Goal: Contribute content: Contribute content

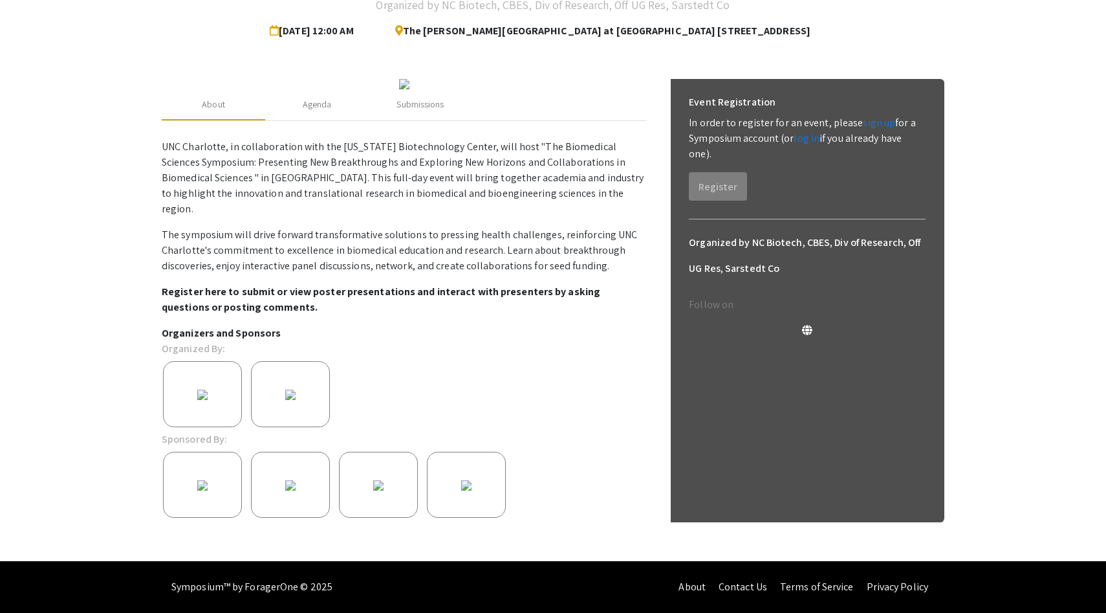
scroll to position [138, 0]
click at [880, 116] on link "sign up" at bounding box center [879, 123] width 32 height 14
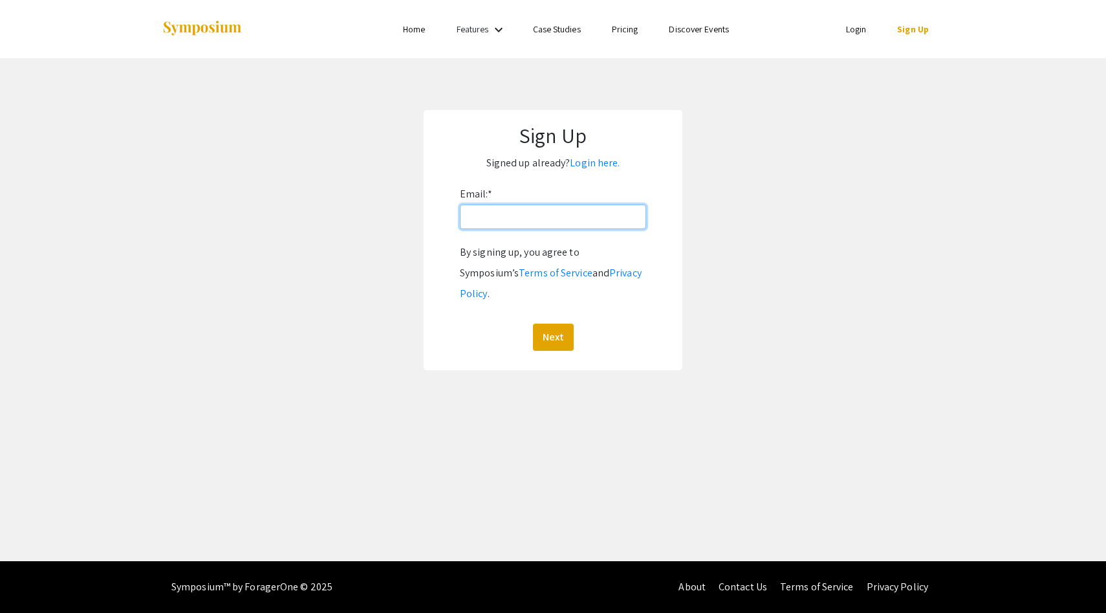
click at [536, 220] on input "Email: *" at bounding box center [553, 216] width 186 height 25
type input "[PERSON_NAME][EMAIL_ADDRESS][PERSON_NAME][DOMAIN_NAME]"
click at [564, 324] on button "Next" at bounding box center [553, 337] width 41 height 27
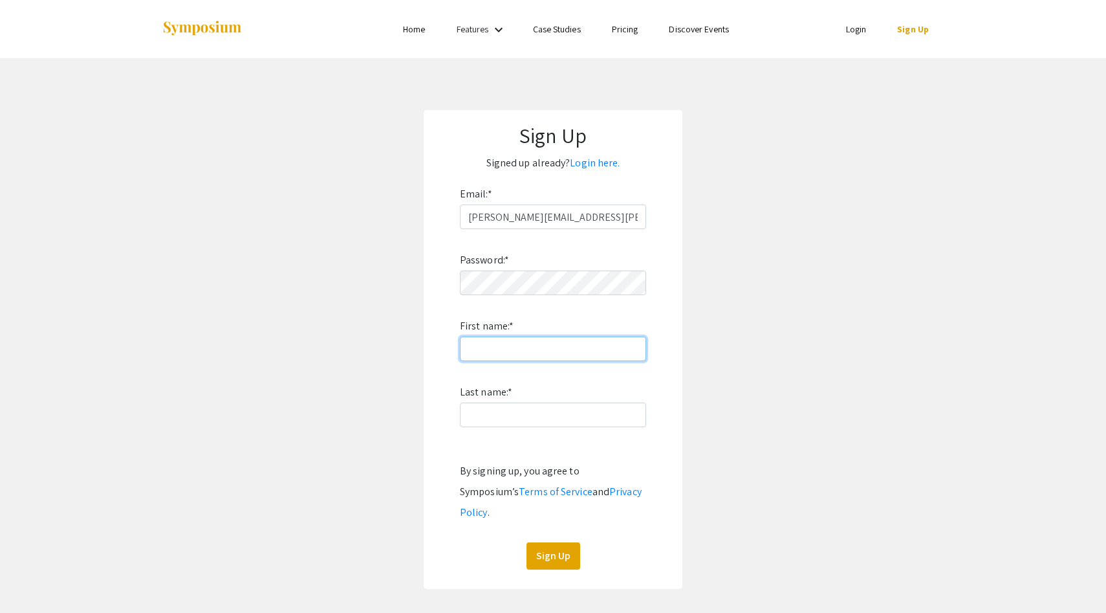
click at [525, 355] on input "First name: *" at bounding box center [553, 348] width 186 height 25
type input "[PERSON_NAME]"
type input "Fresenko"
click at [551, 542] on button "Sign Up" at bounding box center [554, 555] width 54 height 27
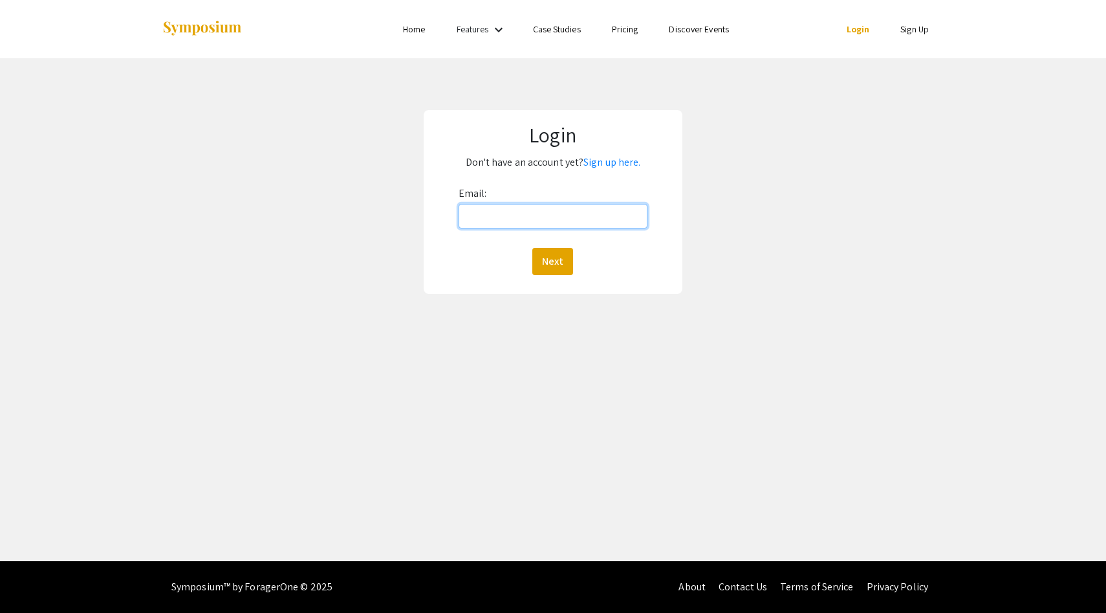
click at [512, 226] on input "Email:" at bounding box center [554, 216] width 190 height 25
type input "[PERSON_NAME][EMAIL_ADDRESS][PERSON_NAME][DOMAIN_NAME]"
click at [548, 270] on button "Next" at bounding box center [553, 261] width 41 height 27
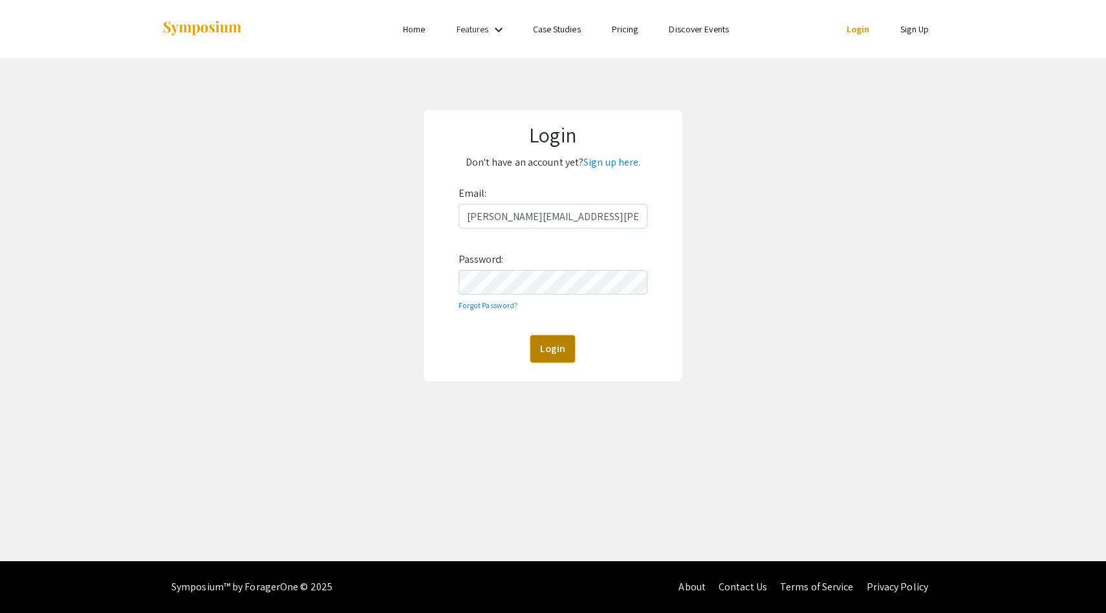
click at [558, 353] on button "Login" at bounding box center [553, 348] width 45 height 27
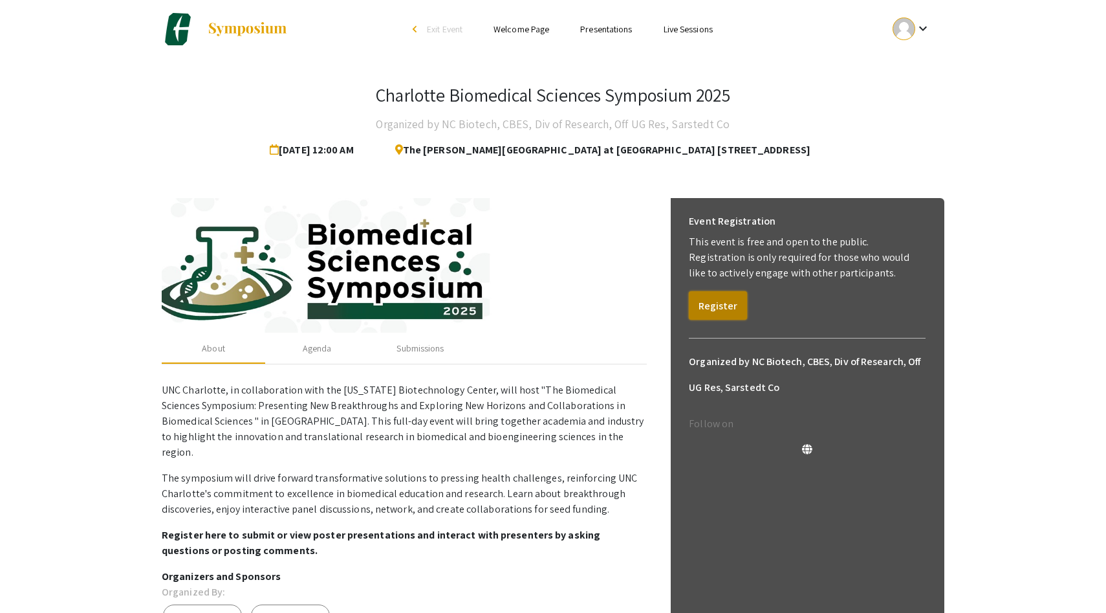
click at [720, 303] on button "Register" at bounding box center [718, 305] width 58 height 28
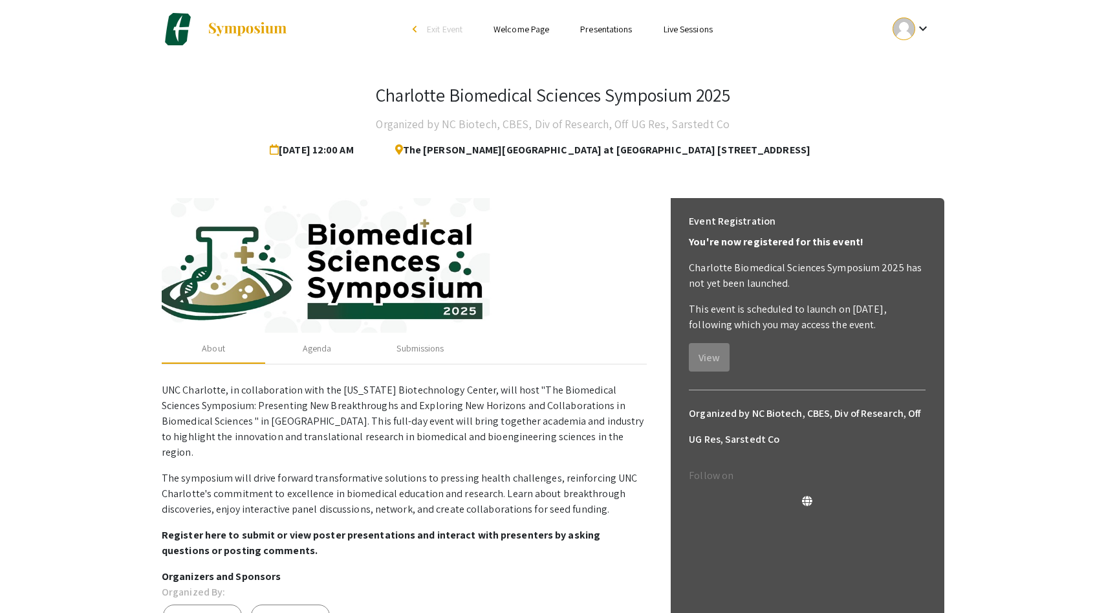
click at [611, 32] on link "Presentations" at bounding box center [606, 29] width 52 height 12
click at [606, 32] on link "Presentations" at bounding box center [606, 29] width 52 height 12
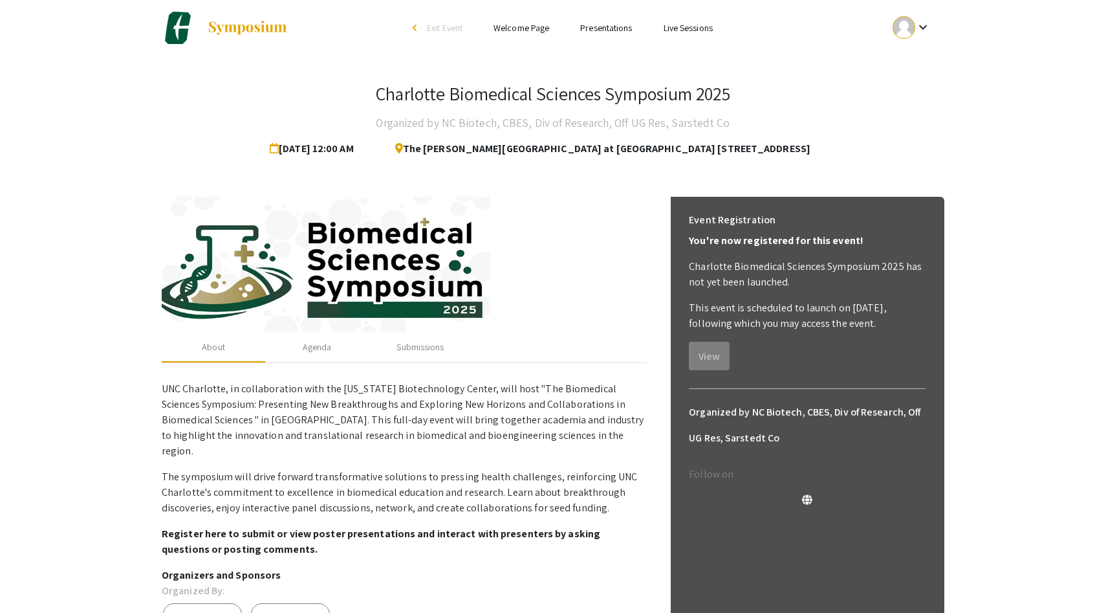
scroll to position [2, 0]
click at [324, 347] on div "Agenda" at bounding box center [317, 347] width 29 height 14
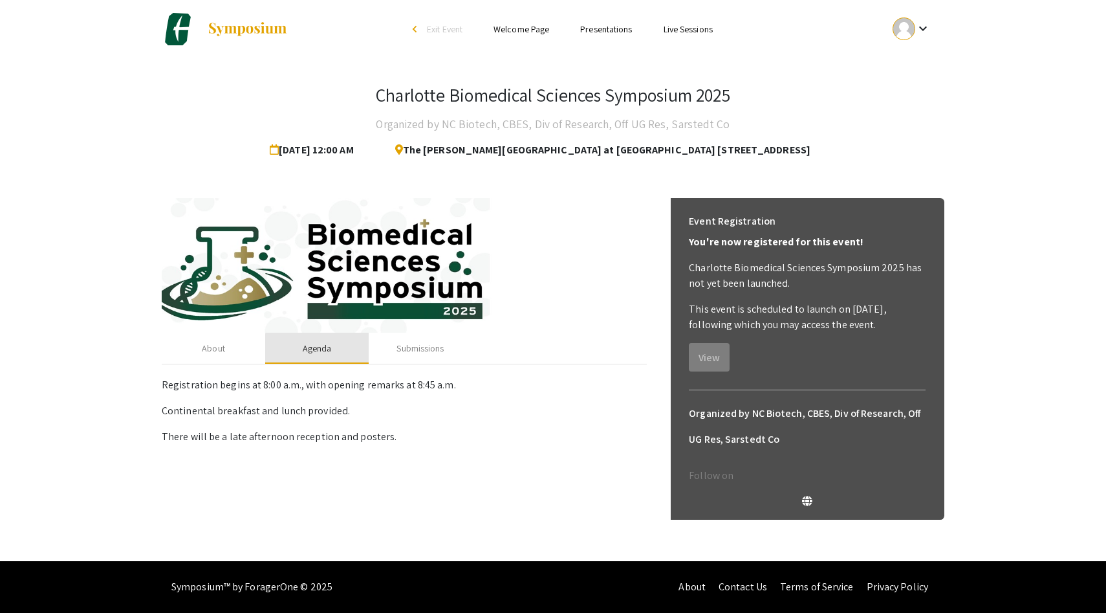
scroll to position [0, 0]
click at [403, 351] on div "Submissions" at bounding box center [420, 349] width 47 height 14
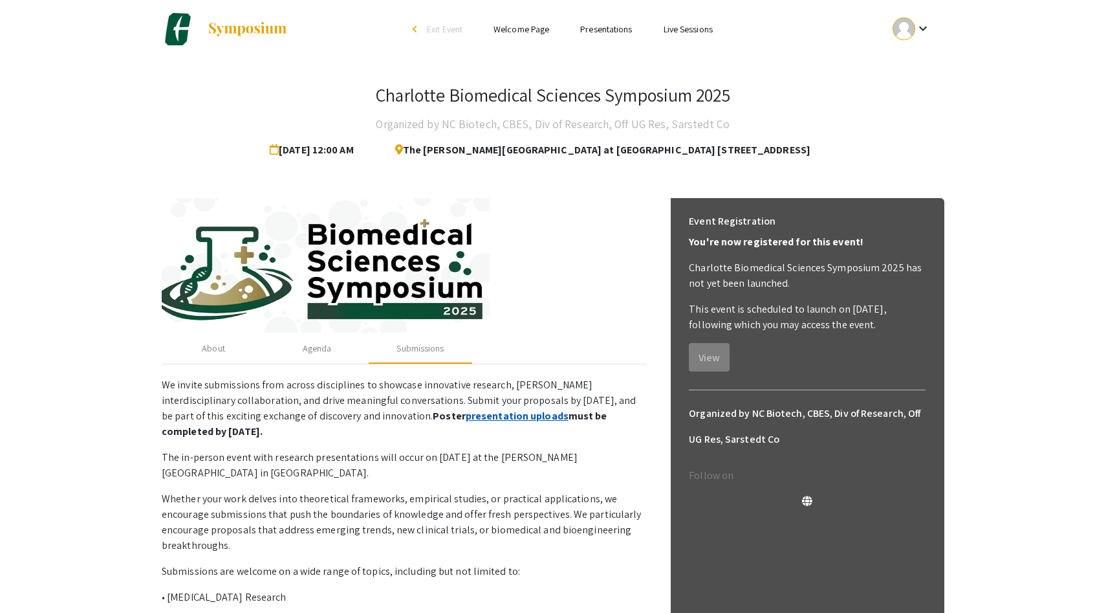
click at [466, 417] on link "presentation uploads" at bounding box center [517, 416] width 103 height 14
click at [600, 33] on link "Presentations" at bounding box center [606, 29] width 52 height 12
click at [925, 30] on mat-icon "keyboard_arrow_down" at bounding box center [924, 29] width 16 height 16
click at [918, 56] on button "My Account" at bounding box center [919, 64] width 80 height 31
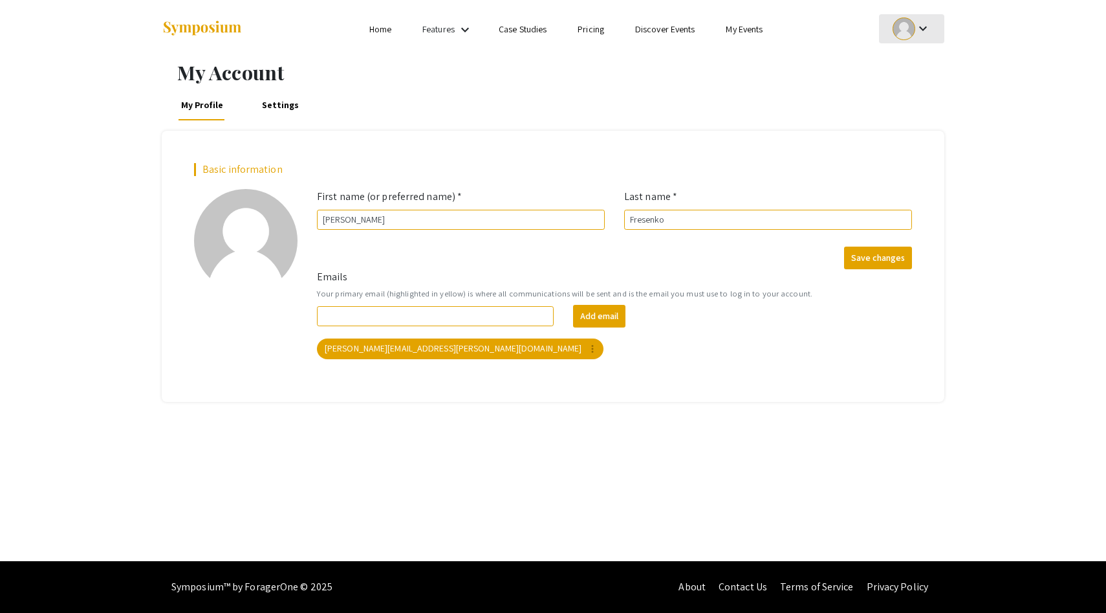
click at [920, 23] on mat-icon "keyboard_arrow_down" at bounding box center [924, 29] width 16 height 16
click at [906, 99] on button "My Submissions" at bounding box center [919, 95] width 80 height 31
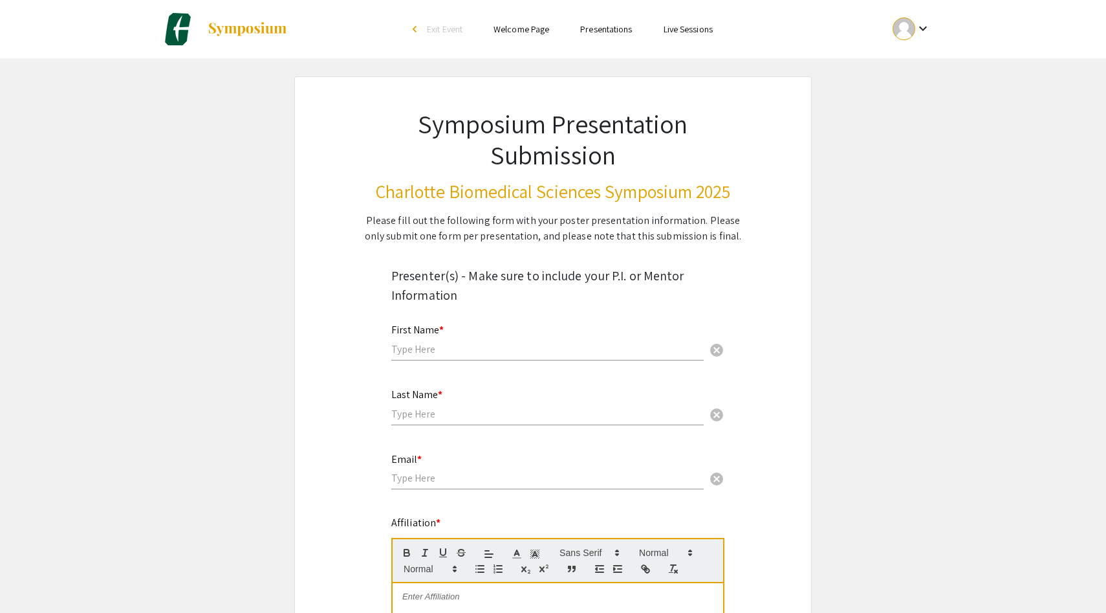
click at [426, 355] on input "text" at bounding box center [547, 349] width 313 height 14
type input "[PERSON_NAME]"
type input "Fresenko"
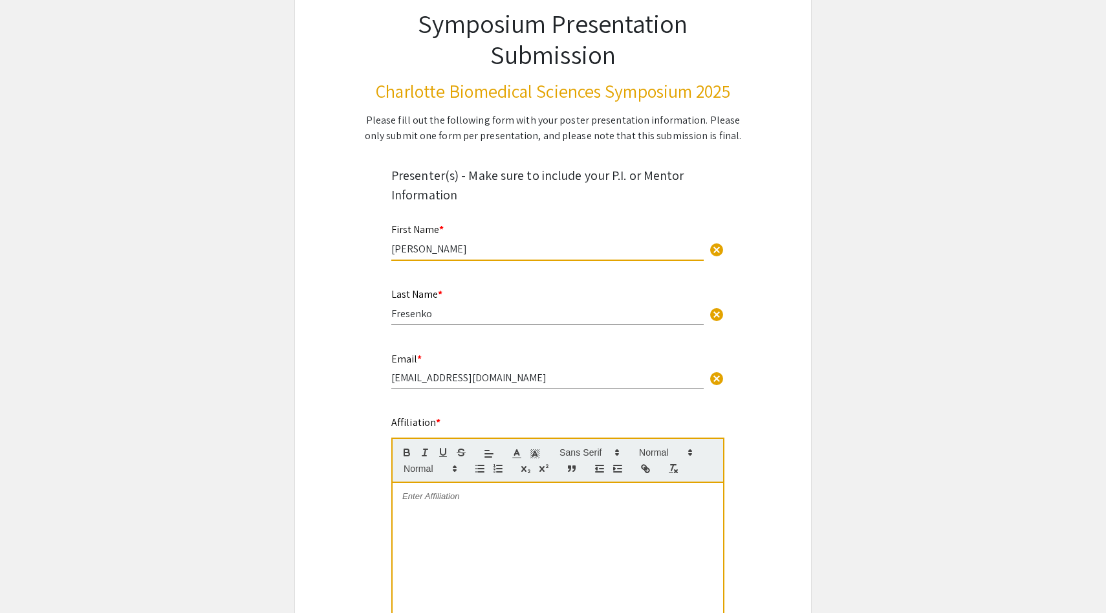
scroll to position [101, 0]
drag, startPoint x: 519, startPoint y: 378, endPoint x: 376, endPoint y: 377, distance: 143.0
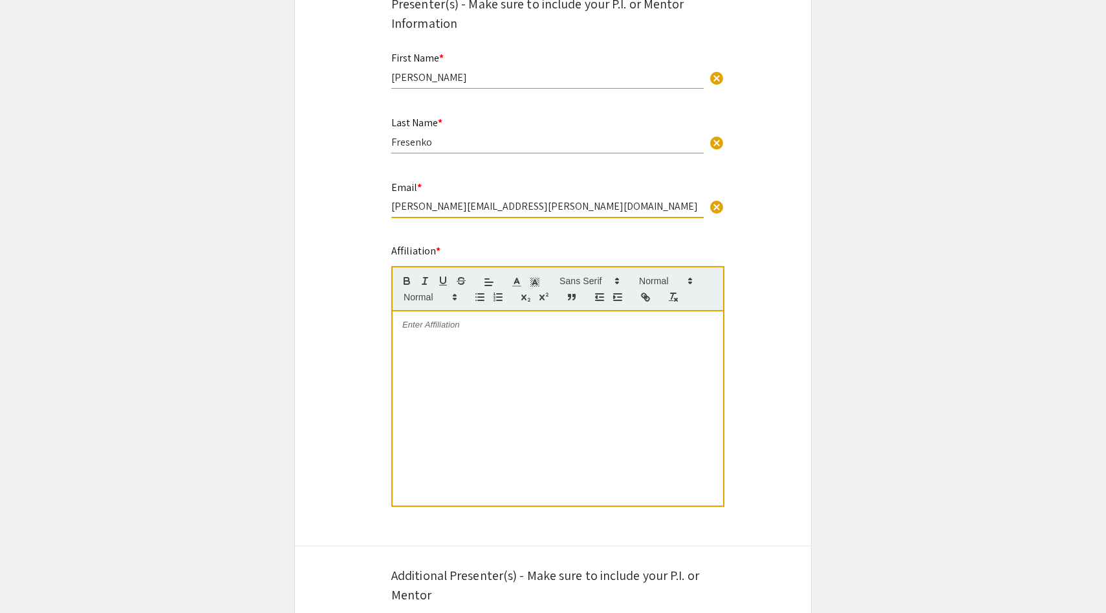
scroll to position [305, 0]
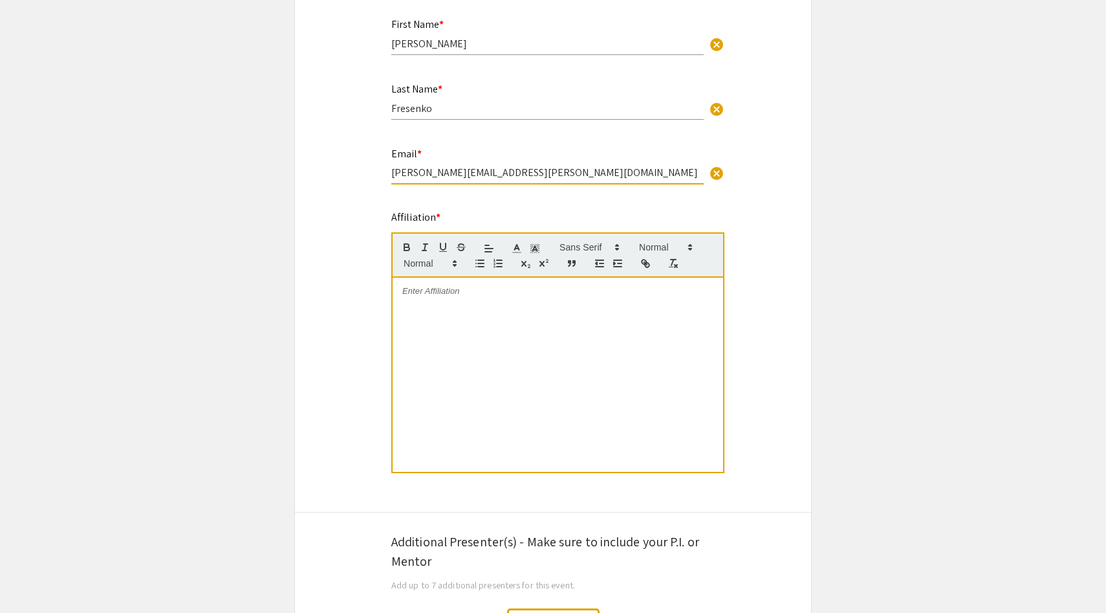
type input "[PERSON_NAME][EMAIL_ADDRESS][PERSON_NAME][DOMAIN_NAME]"
click at [451, 325] on div at bounding box center [558, 375] width 331 height 194
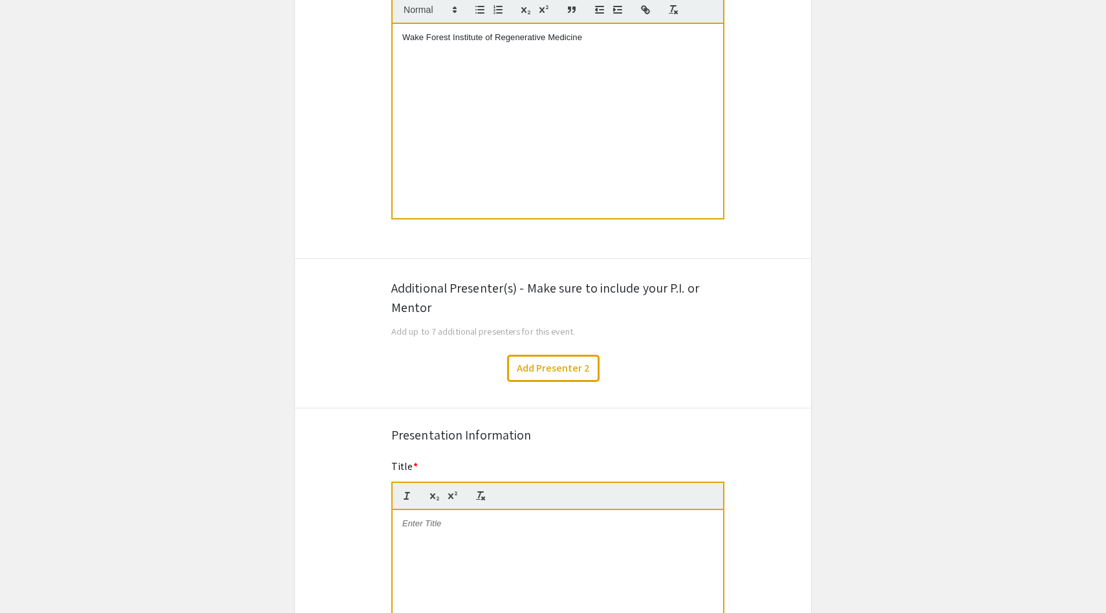
scroll to position [560, 0]
click at [431, 366] on div "Add Presenter 2" at bounding box center [553, 367] width 536 height 27
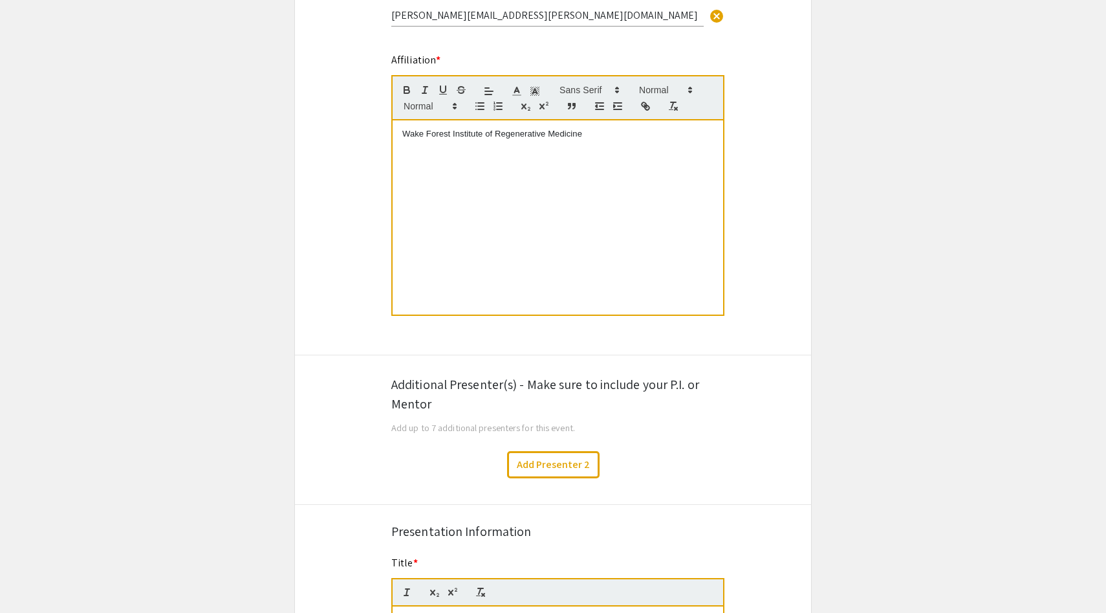
scroll to position [465, 0]
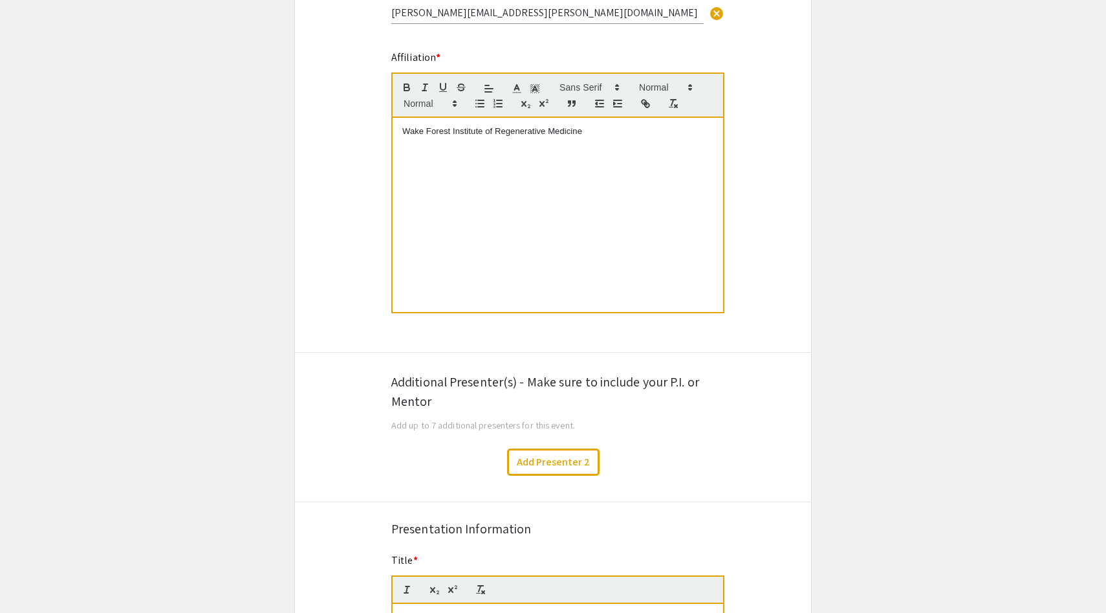
click at [440, 388] on div "Additional Presenter(s) - Make sure to include your P.I. or Mentor" at bounding box center [553, 391] width 324 height 39
click at [577, 470] on button "Add Presenter 2" at bounding box center [553, 461] width 93 height 27
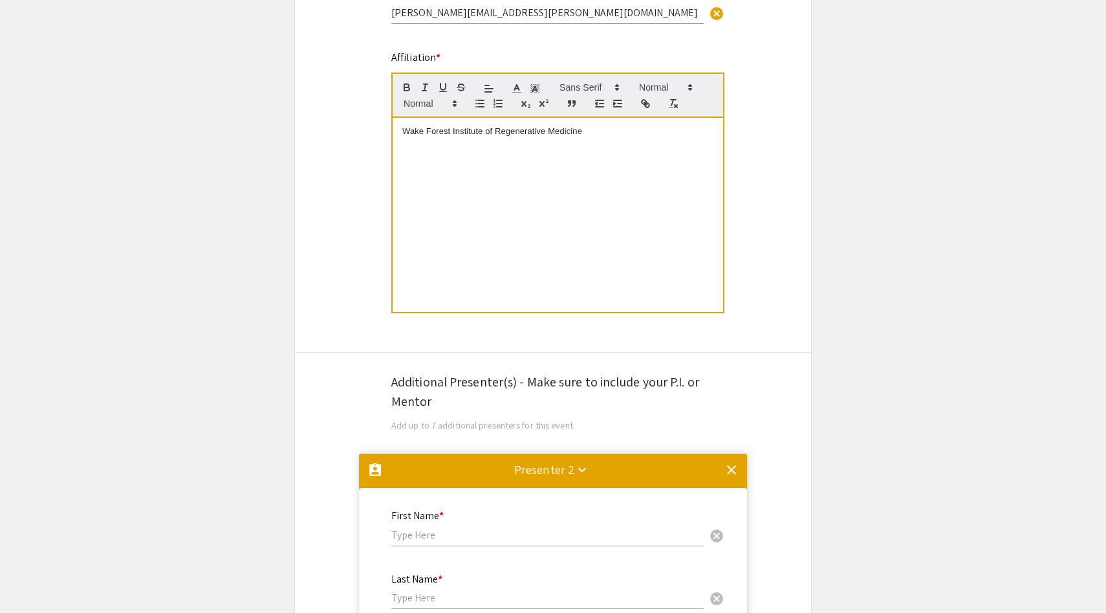
scroll to position [920, 0]
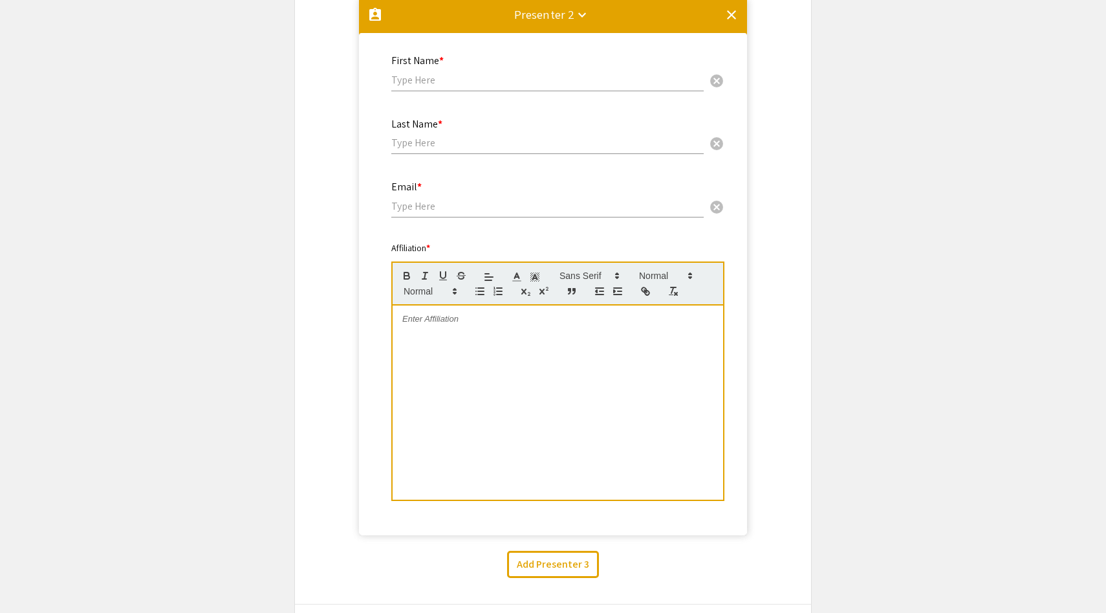
click at [441, 76] on input "text" at bounding box center [547, 80] width 313 height 14
type input "Yuanyuan"
click at [455, 152] on div "Last Name * cancel" at bounding box center [547, 129] width 313 height 49
type input "Zhang"
click at [448, 213] on input "email" at bounding box center [547, 206] width 313 height 14
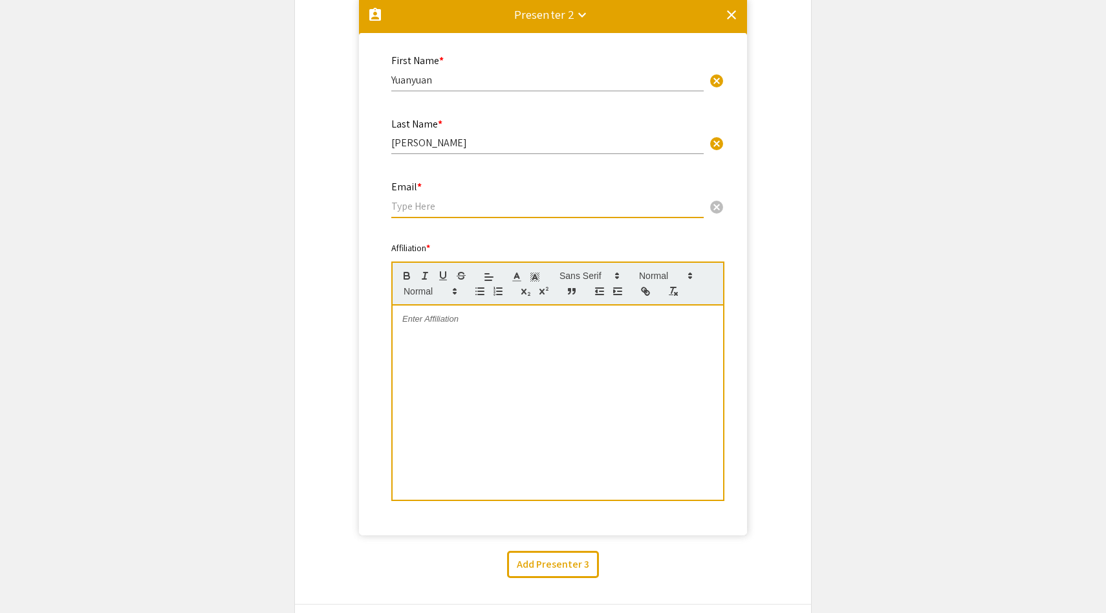
paste input "Yuanyuan.Zhang@advocatehealth.org"
type input "Yuanyuan.Zhang@advocatehealth.org"
click at [450, 336] on div at bounding box center [558, 402] width 331 height 194
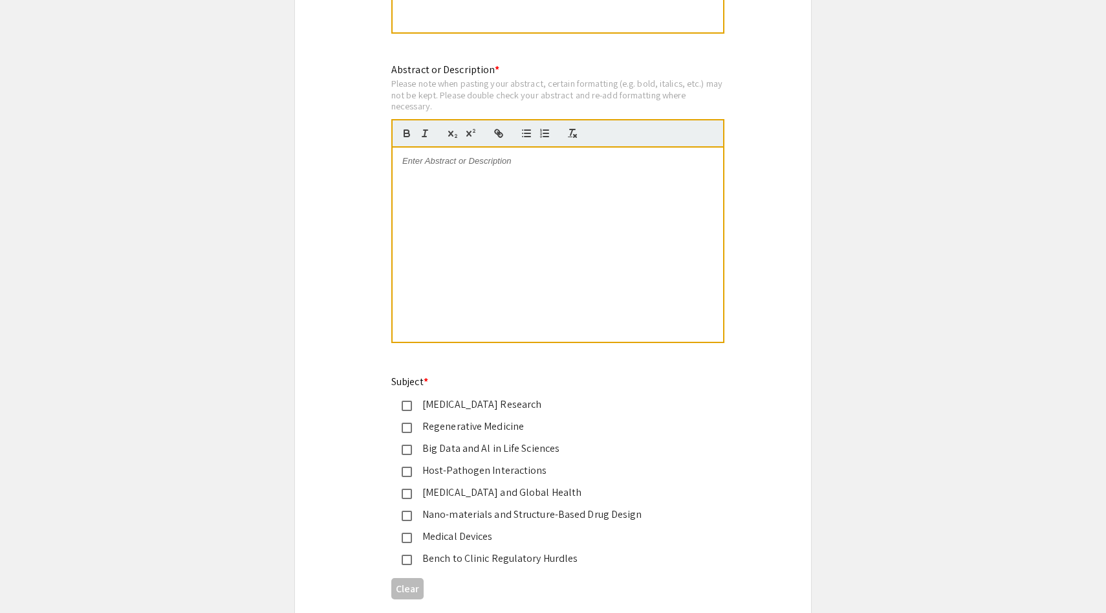
scroll to position [2045, 0]
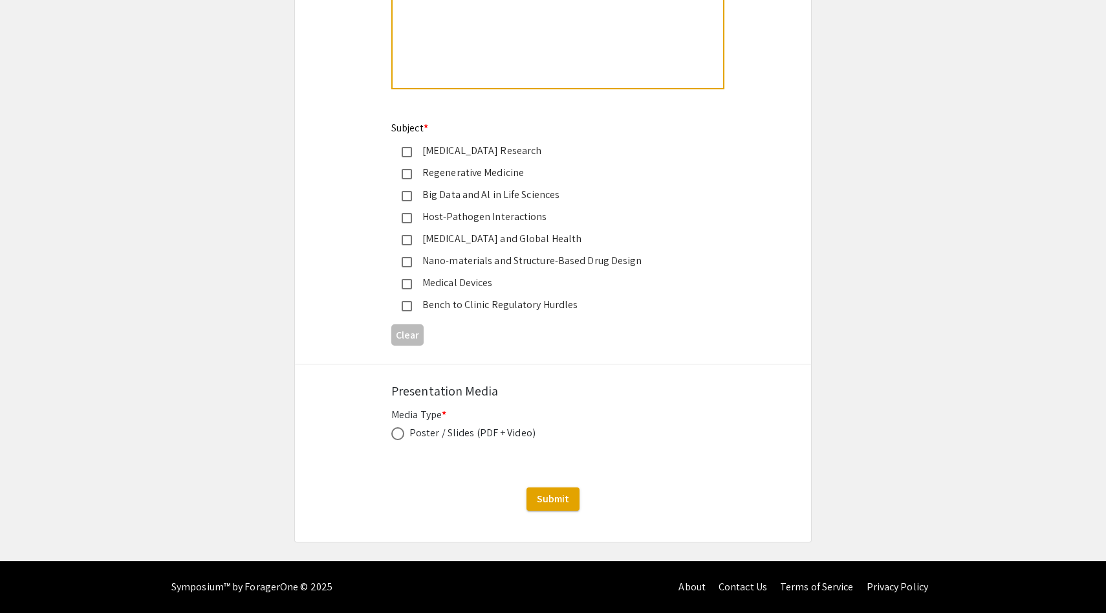
click at [410, 171] on mat-pseudo-checkbox at bounding box center [407, 174] width 10 height 10
click at [397, 441] on div "Media Type * Poster / Slides (PDF + Video) This field is required." at bounding box center [553, 431] width 324 height 49
click at [396, 432] on span at bounding box center [397, 433] width 13 height 13
click at [396, 432] on input "radio" at bounding box center [397, 433] width 13 height 13
radio input "true"
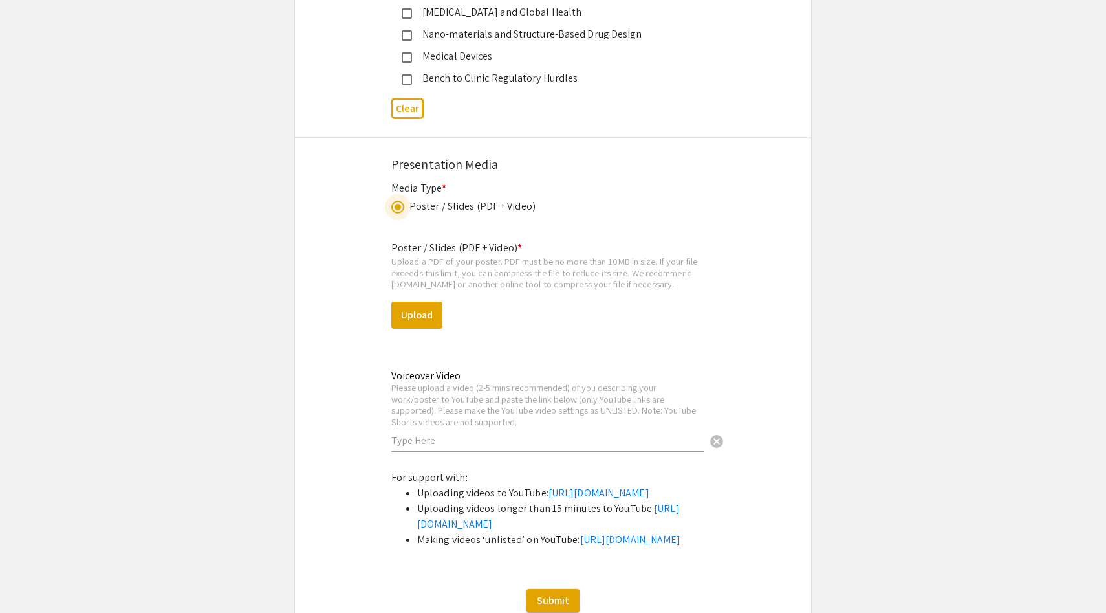
scroll to position [2452, 0]
